Goal: Task Accomplishment & Management: Manage account settings

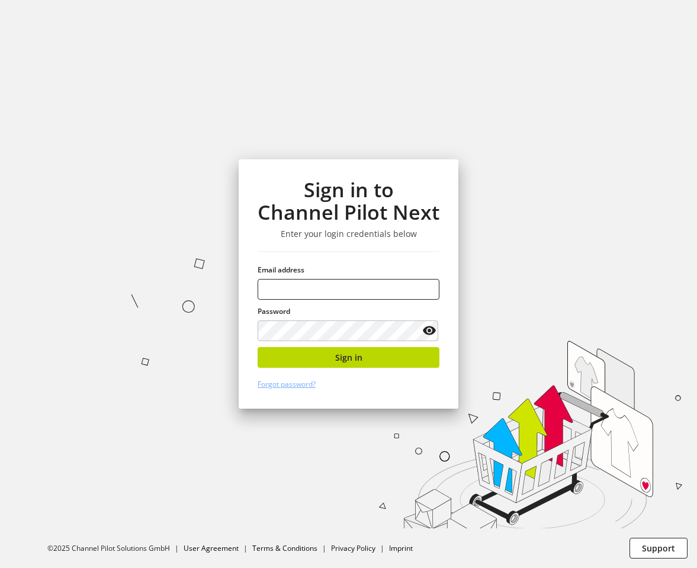
type input "**********"
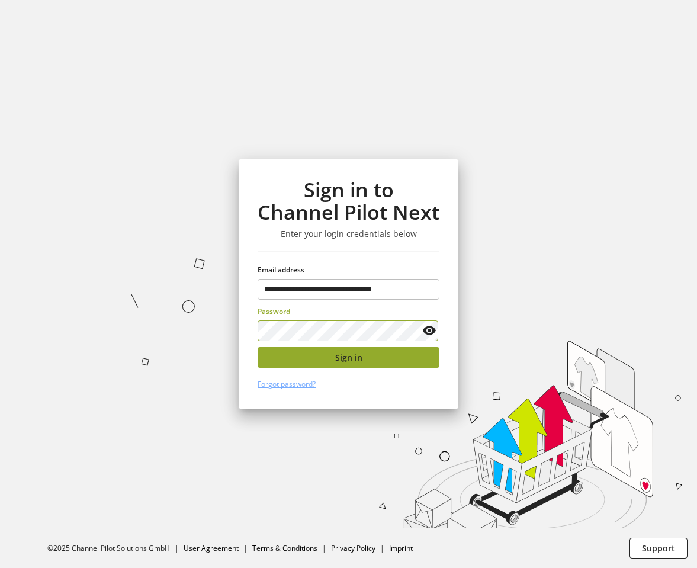
click at [347, 353] on span "Sign in" at bounding box center [348, 357] width 27 height 12
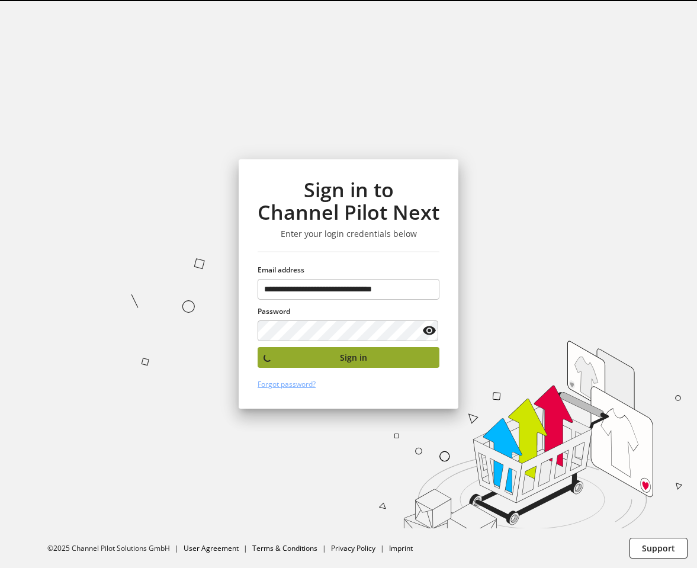
select select "***"
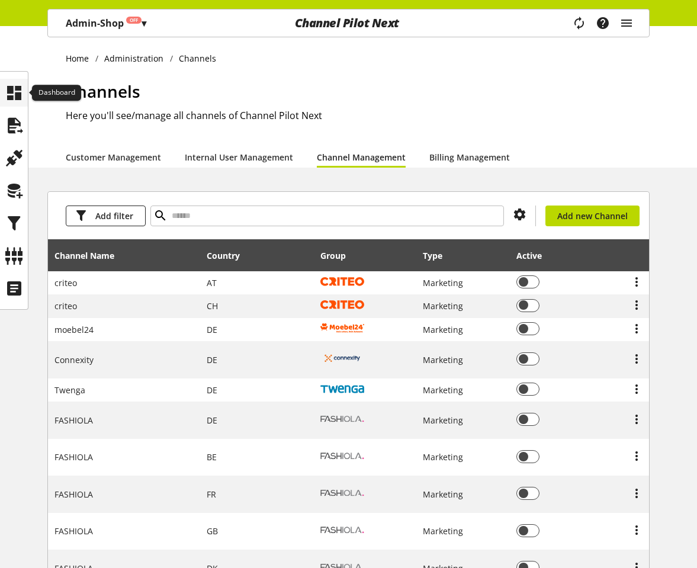
click at [15, 96] on icon at bounding box center [14, 93] width 19 height 24
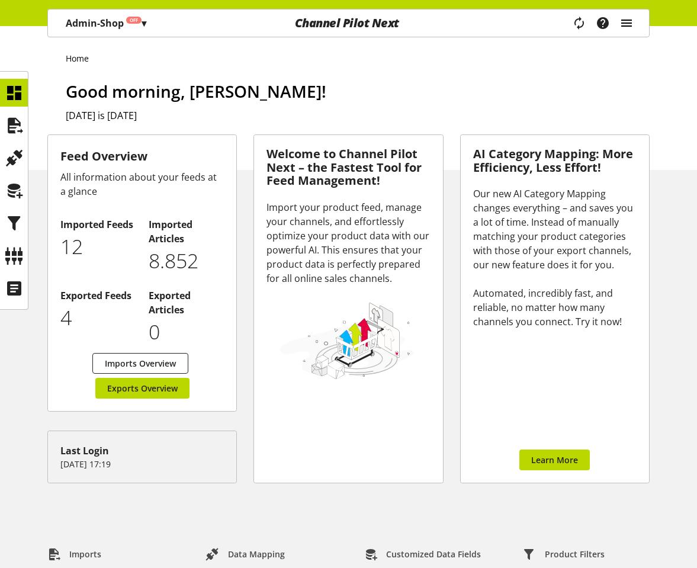
click at [627, 22] on icon "main navigation" at bounding box center [626, 22] width 14 height 21
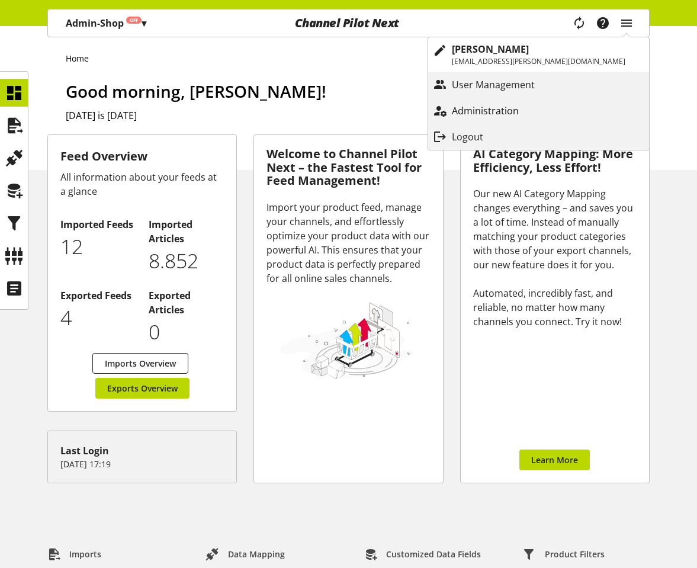
click at [506, 107] on p "Administration" at bounding box center [497, 111] width 91 height 14
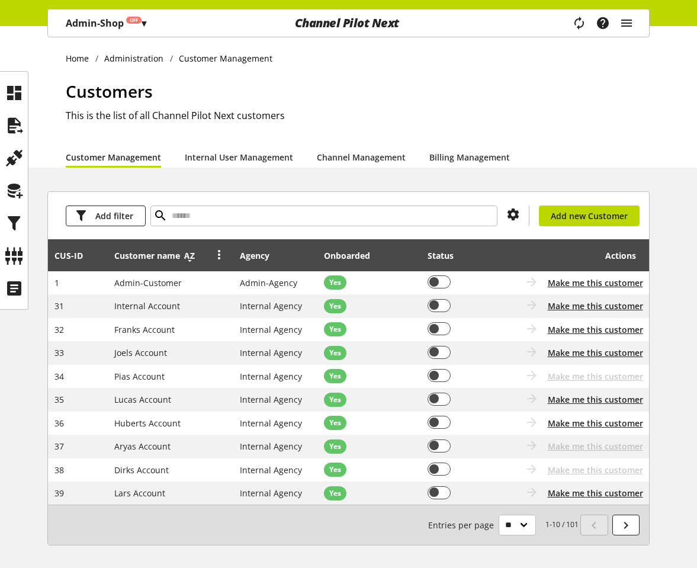
click at [191, 256] on icon at bounding box center [189, 255] width 14 height 21
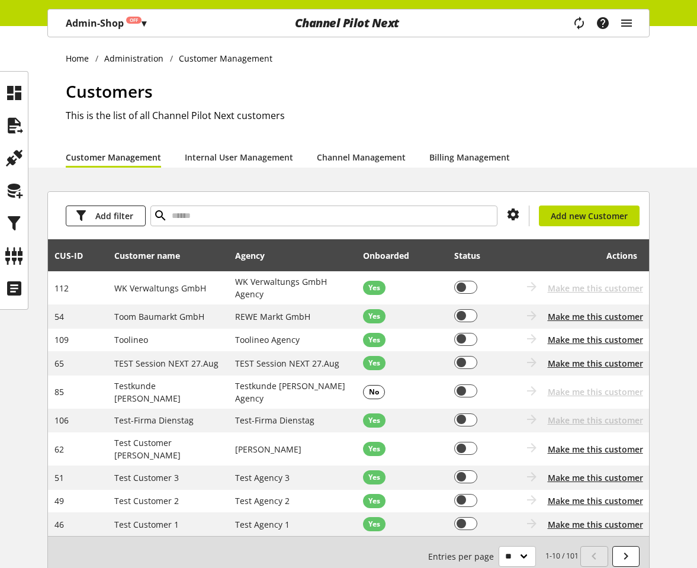
click at [191, 256] on icon at bounding box center [189, 255] width 14 height 21
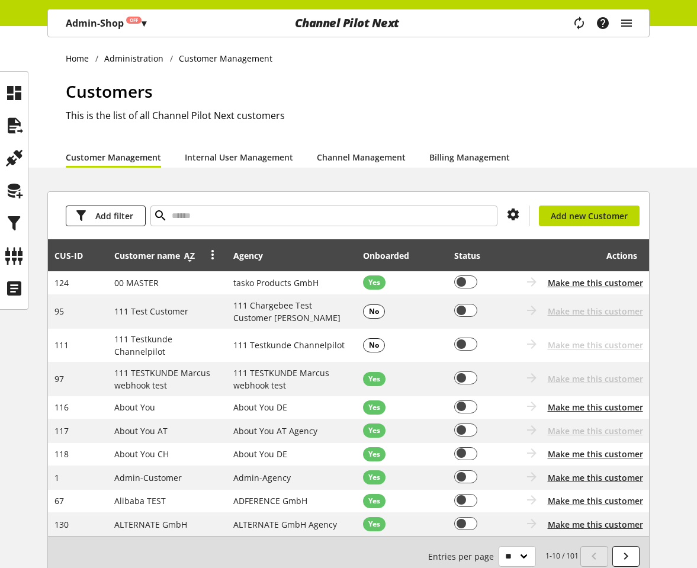
click at [189, 257] on icon at bounding box center [189, 255] width 14 height 21
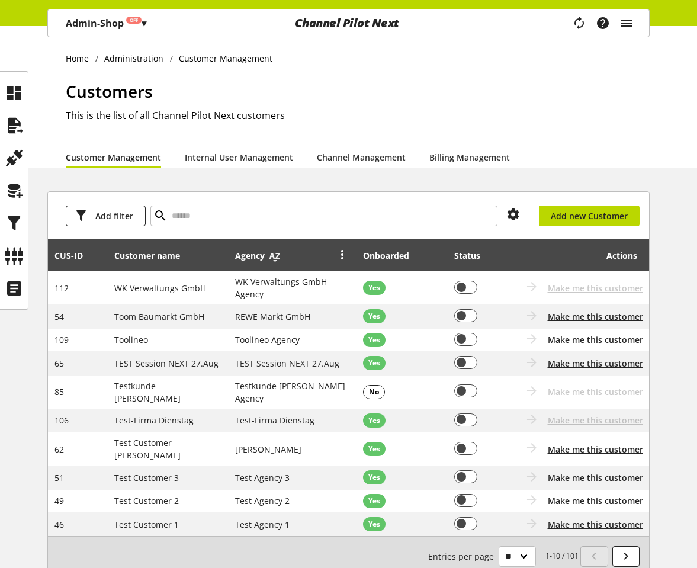
click at [271, 253] on icon at bounding box center [275, 255] width 14 height 21
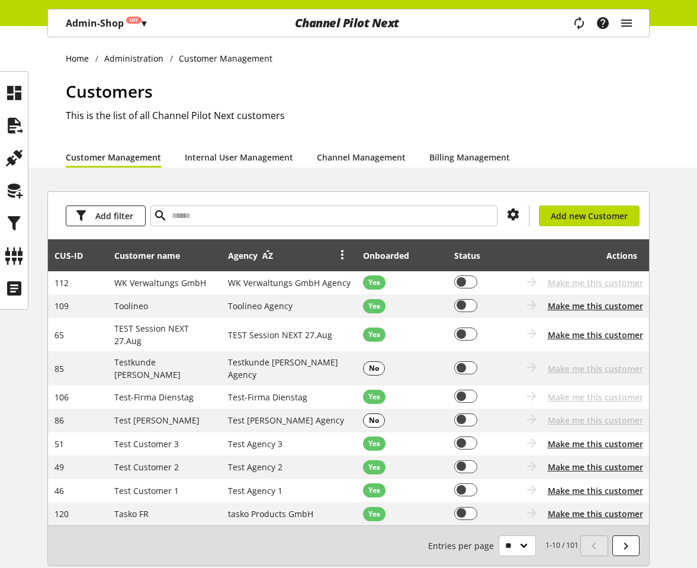
click at [268, 253] on icon at bounding box center [267, 255] width 14 height 21
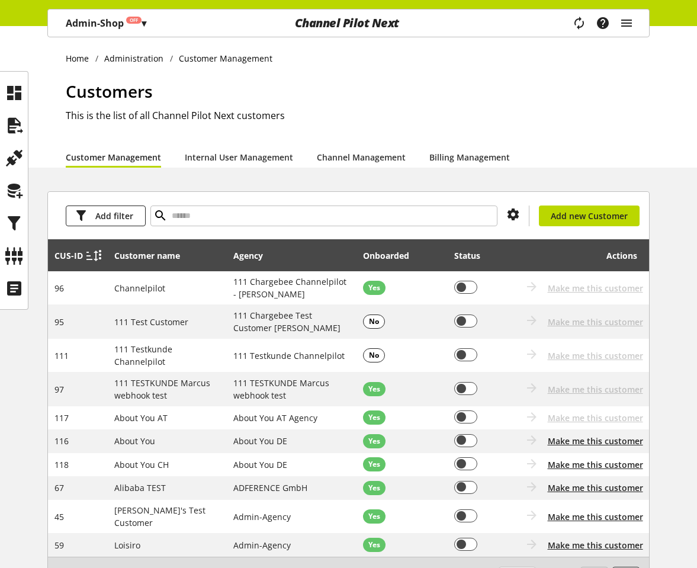
click at [88, 257] on icon at bounding box center [92, 255] width 14 height 21
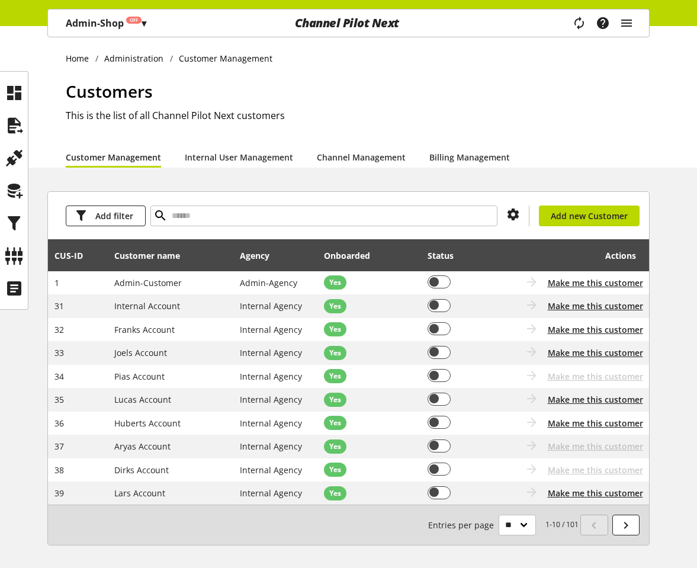
click at [88, 257] on icon at bounding box center [92, 255] width 14 height 21
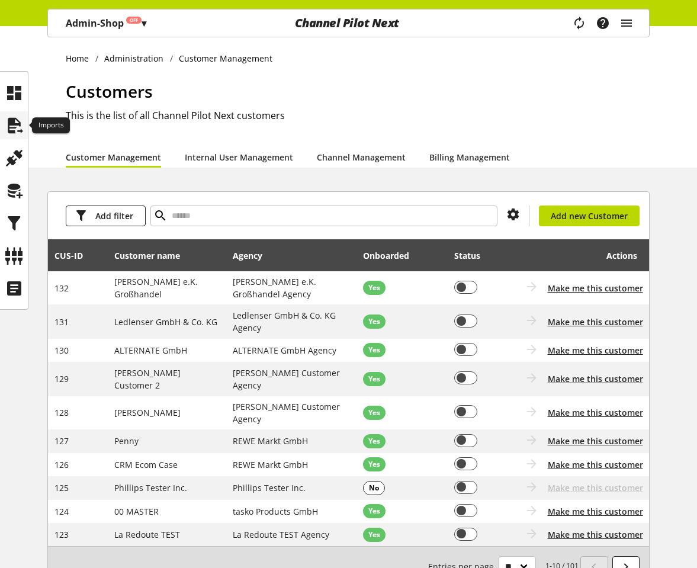
click at [12, 131] on icon at bounding box center [14, 126] width 19 height 24
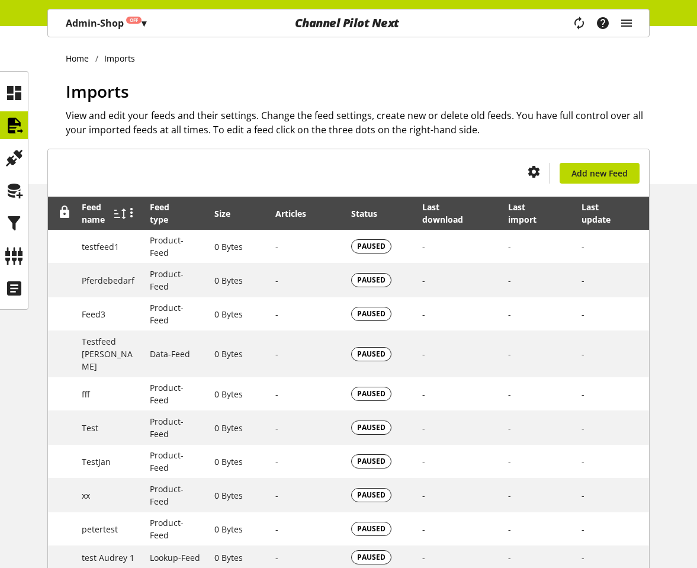
click at [117, 215] on icon at bounding box center [120, 213] width 14 height 21
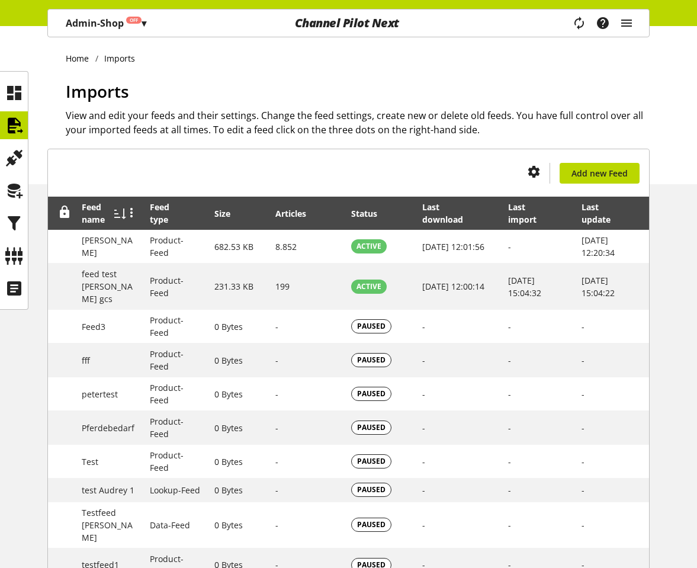
click at [117, 215] on icon at bounding box center [120, 213] width 14 height 21
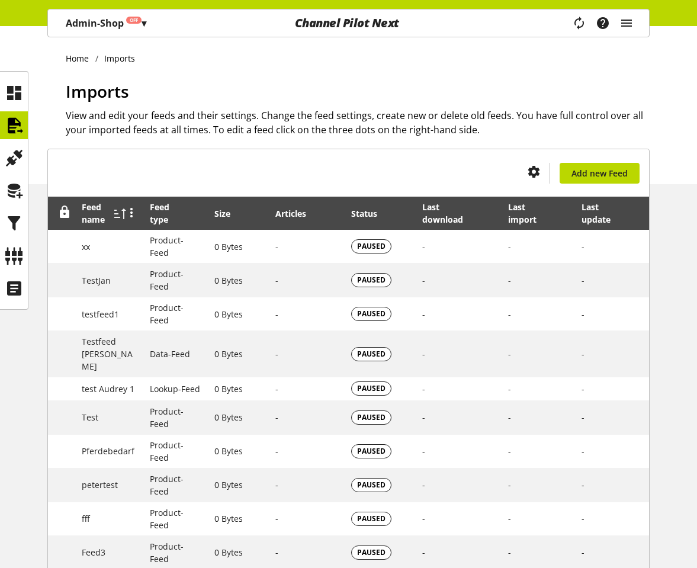
click at [117, 215] on icon at bounding box center [120, 213] width 14 height 21
